Goal: Task Accomplishment & Management: Use online tool/utility

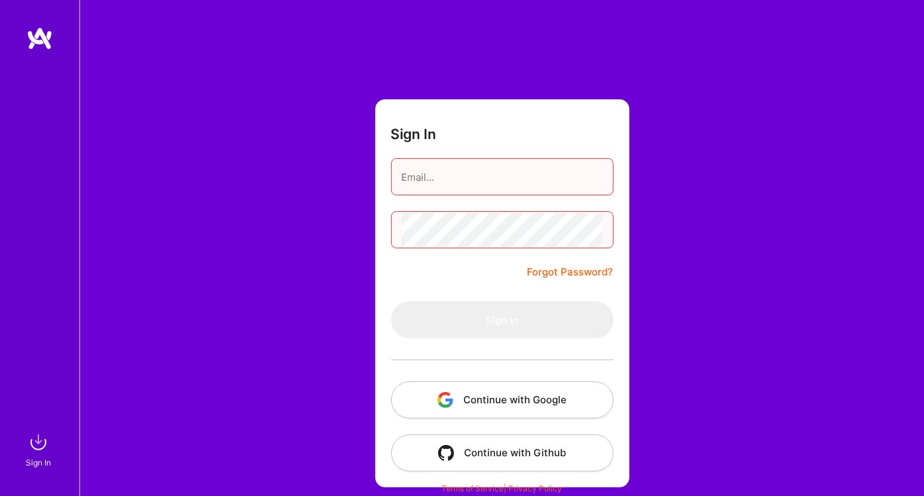
click at [463, 185] on input "email" at bounding box center [502, 177] width 201 height 34
type input "[EMAIL_ADDRESS][DOMAIN_NAME]"
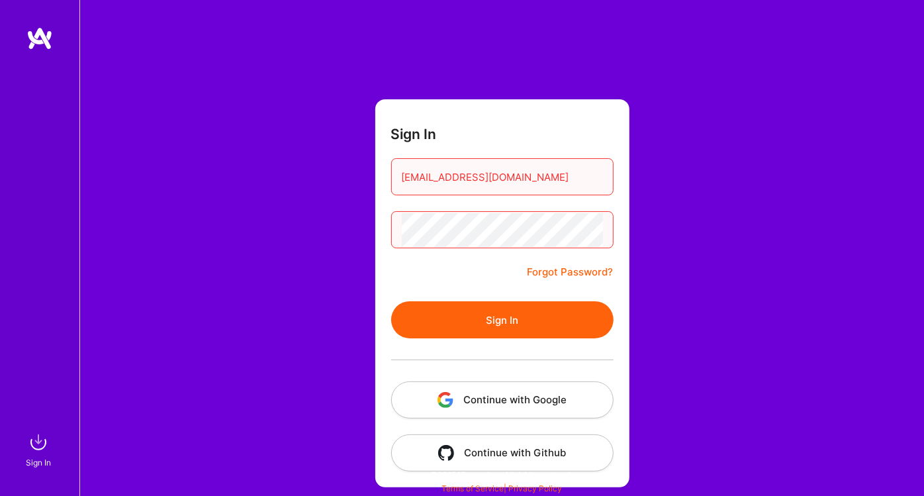
click at [471, 324] on button "Sign In" at bounding box center [502, 319] width 222 height 37
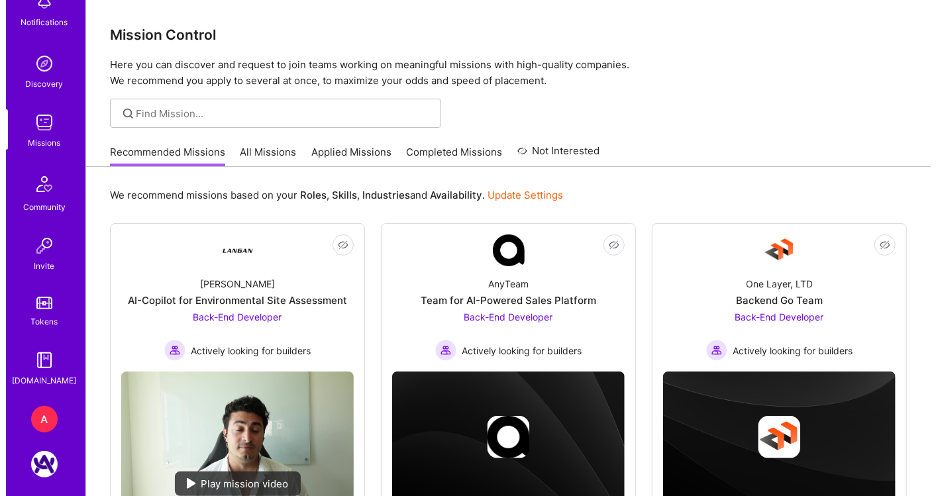
scroll to position [140, 0]
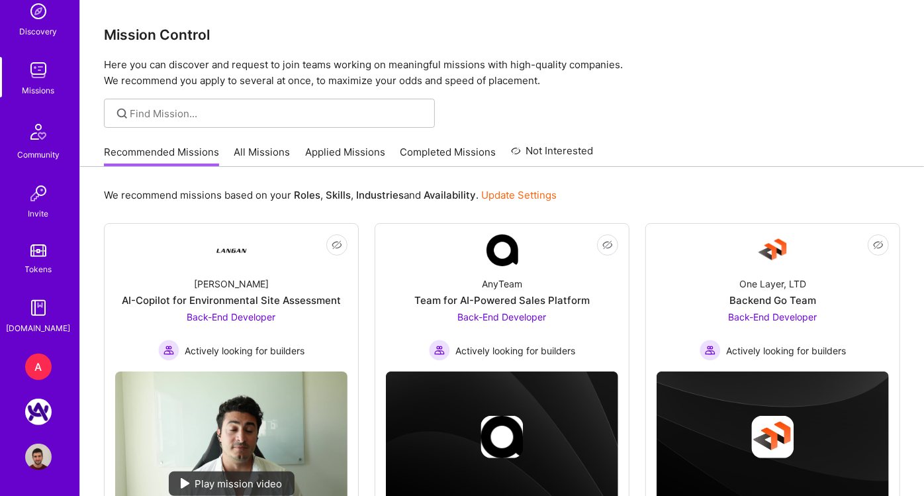
click at [40, 461] on img at bounding box center [38, 457] width 26 height 26
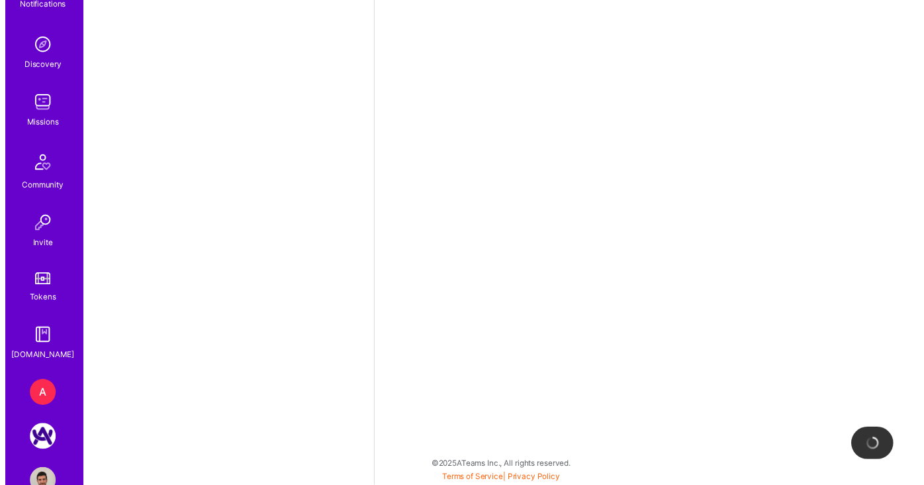
scroll to position [140, 0]
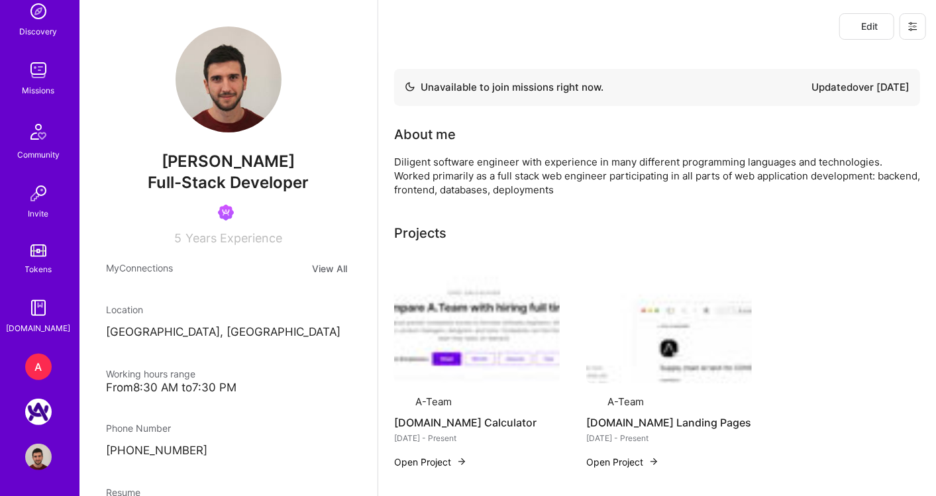
click at [29, 360] on div "A" at bounding box center [38, 367] width 26 height 26
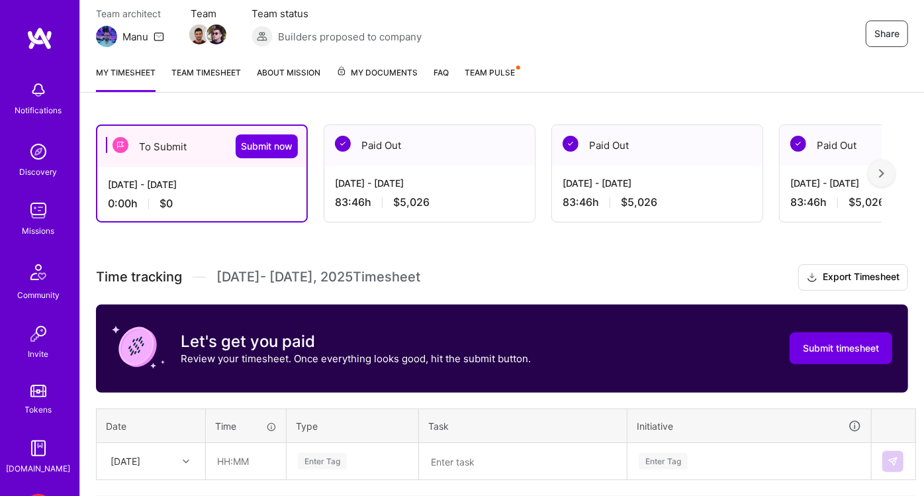
scroll to position [217, 0]
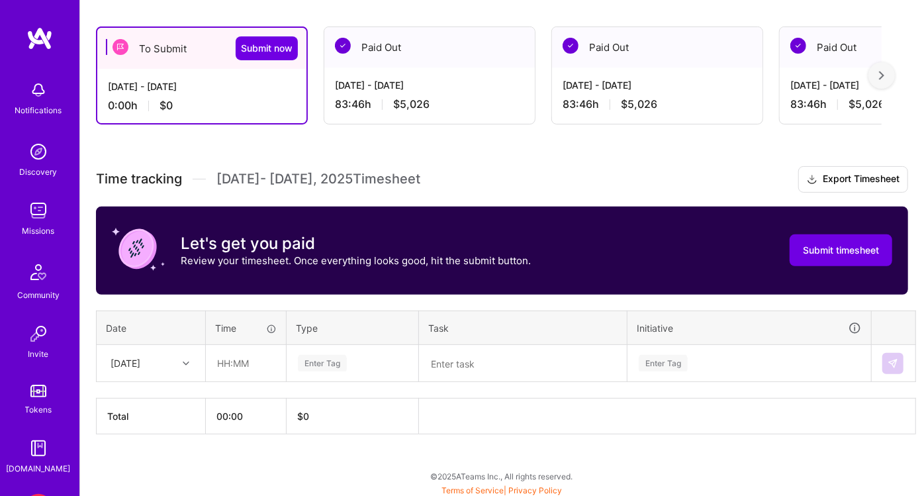
drag, startPoint x: 222, startPoint y: 312, endPoint x: 165, endPoint y: 185, distance: 138.7
click at [165, 185] on span "Time tracking" at bounding box center [139, 179] width 86 height 17
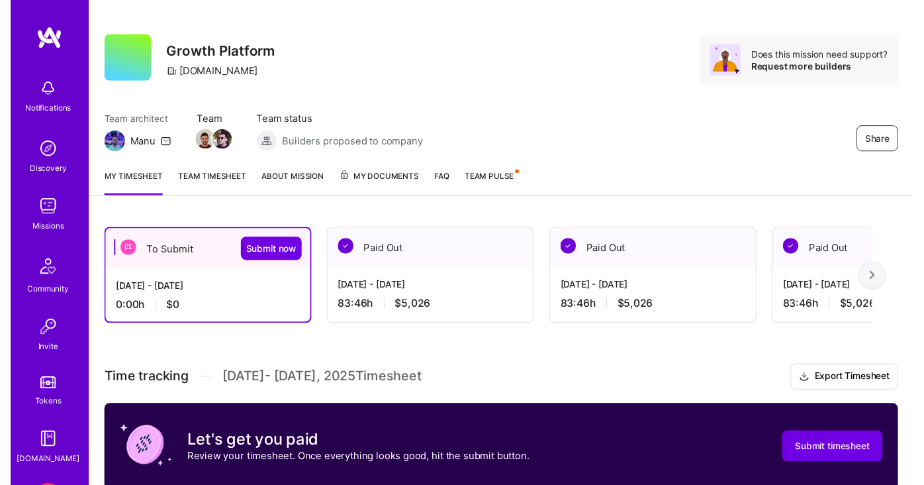
scroll to position [0, 0]
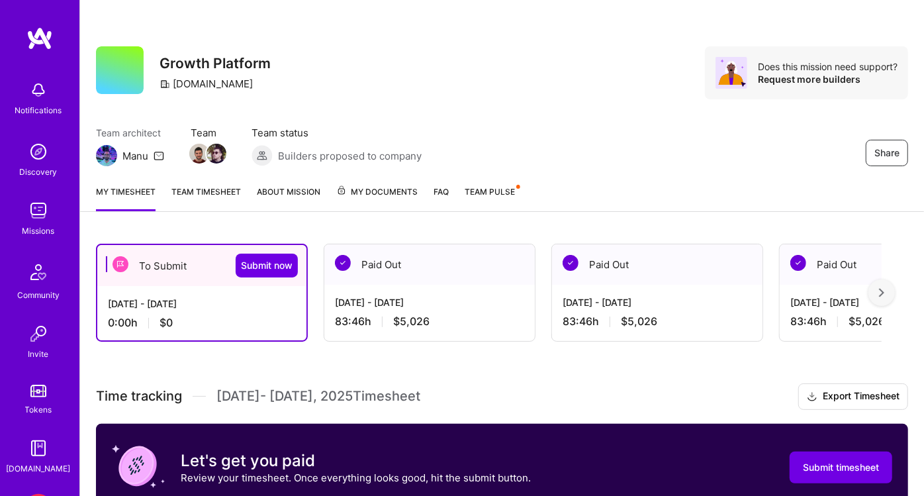
click at [208, 189] on link "Team timesheet" at bounding box center [206, 198] width 70 height 26
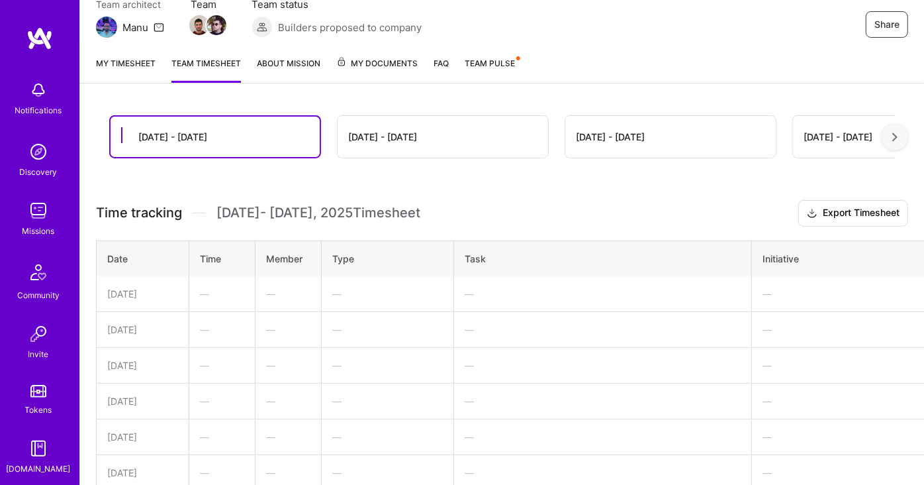
scroll to position [62, 0]
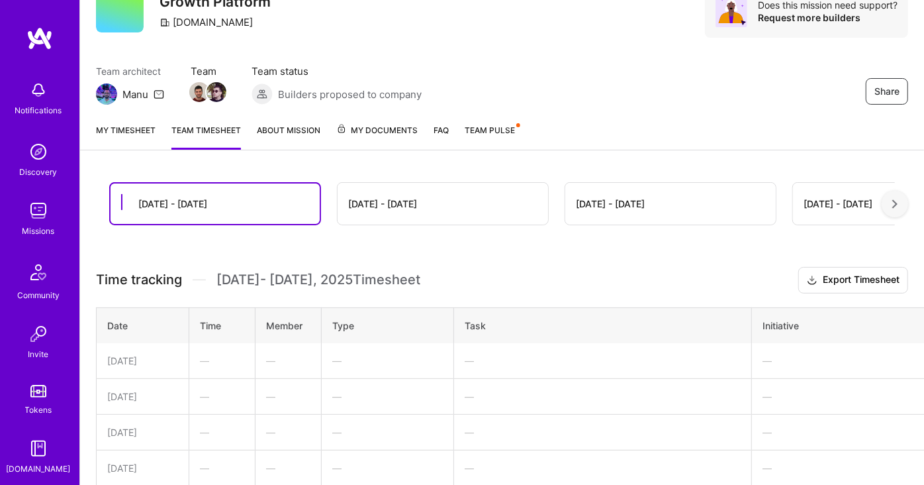
click at [356, 205] on div "[DATE] - [DATE]" at bounding box center [382, 204] width 69 height 14
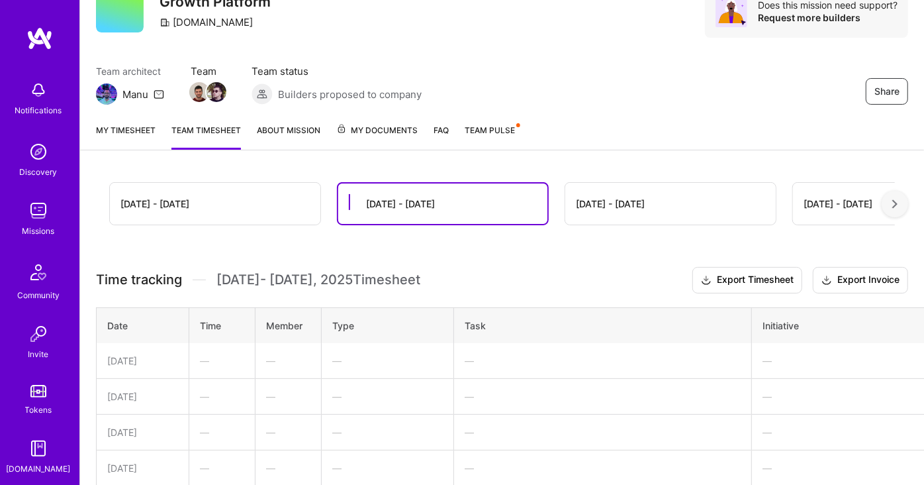
drag, startPoint x: 200, startPoint y: 296, endPoint x: 195, endPoint y: 308, distance: 12.8
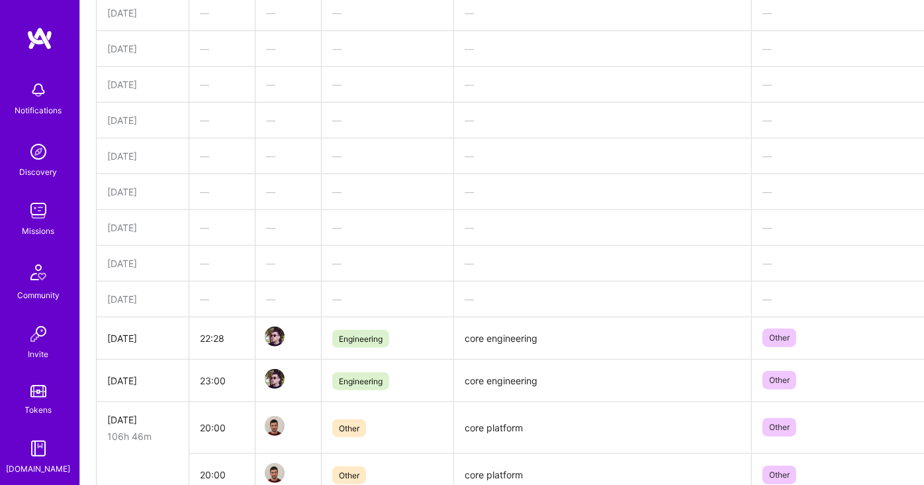
drag, startPoint x: 195, startPoint y: 308, endPoint x: 195, endPoint y: 328, distance: 20.5
click at [195, 328] on td "22:28" at bounding box center [222, 337] width 66 height 42
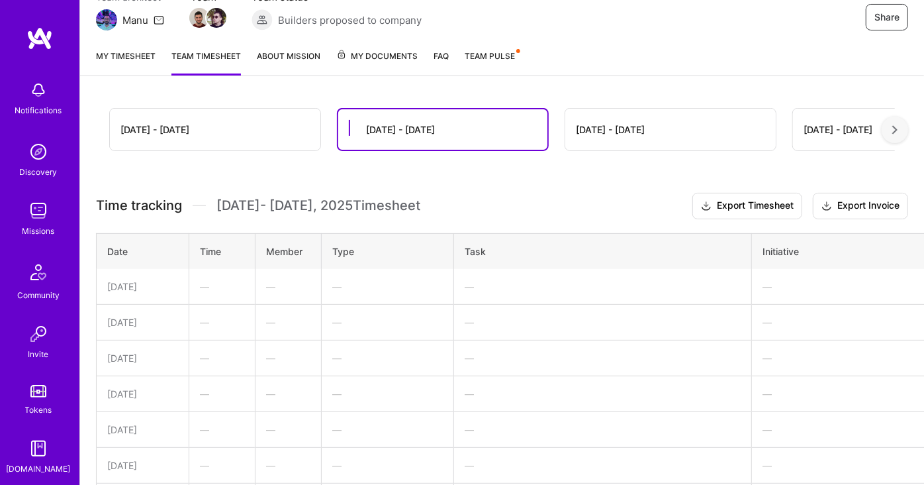
scroll to position [5, 0]
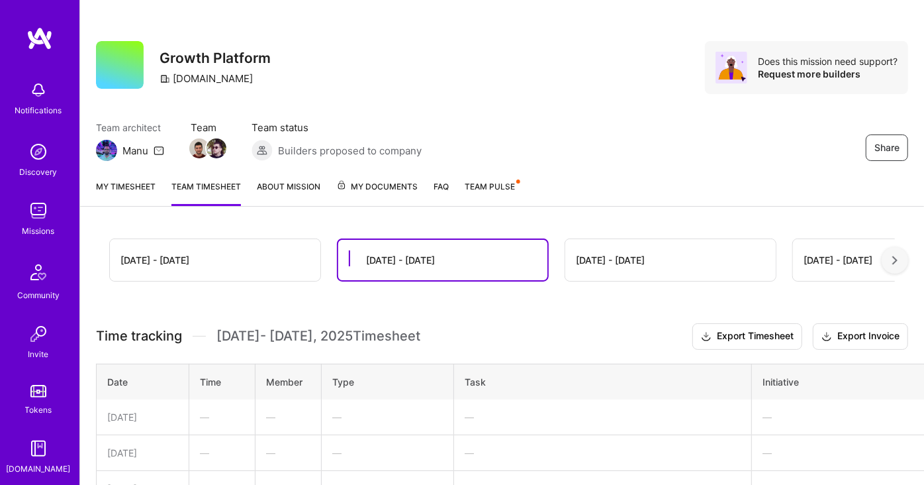
click at [236, 255] on div "[DATE] - [DATE]" at bounding box center [215, 260] width 211 height 42
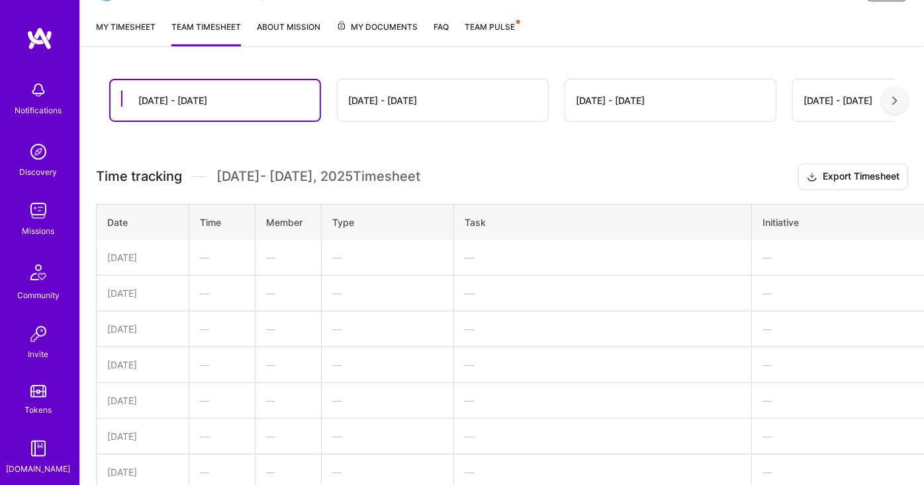
scroll to position [0, 0]
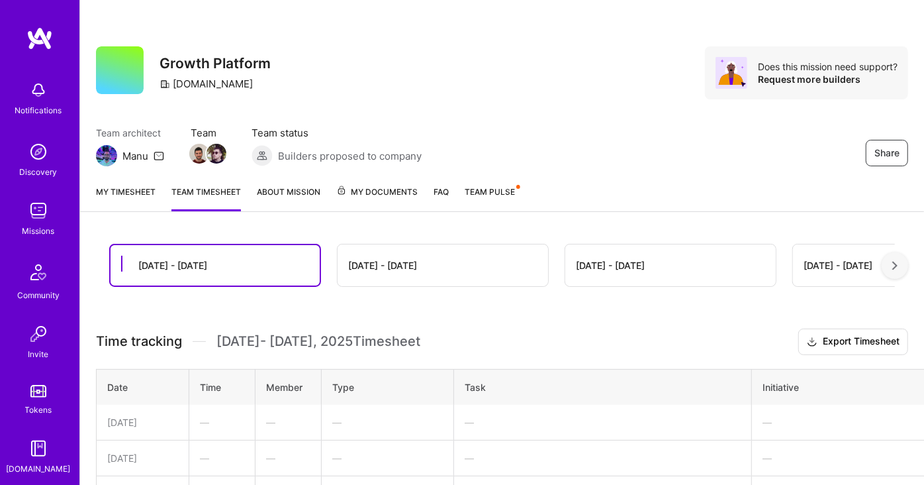
click at [495, 57] on div "Share Growth Platform [DOMAIN_NAME] Does this mission need support? Request mor…" at bounding box center [502, 72] width 812 height 53
